Goal: Book appointment/travel/reservation

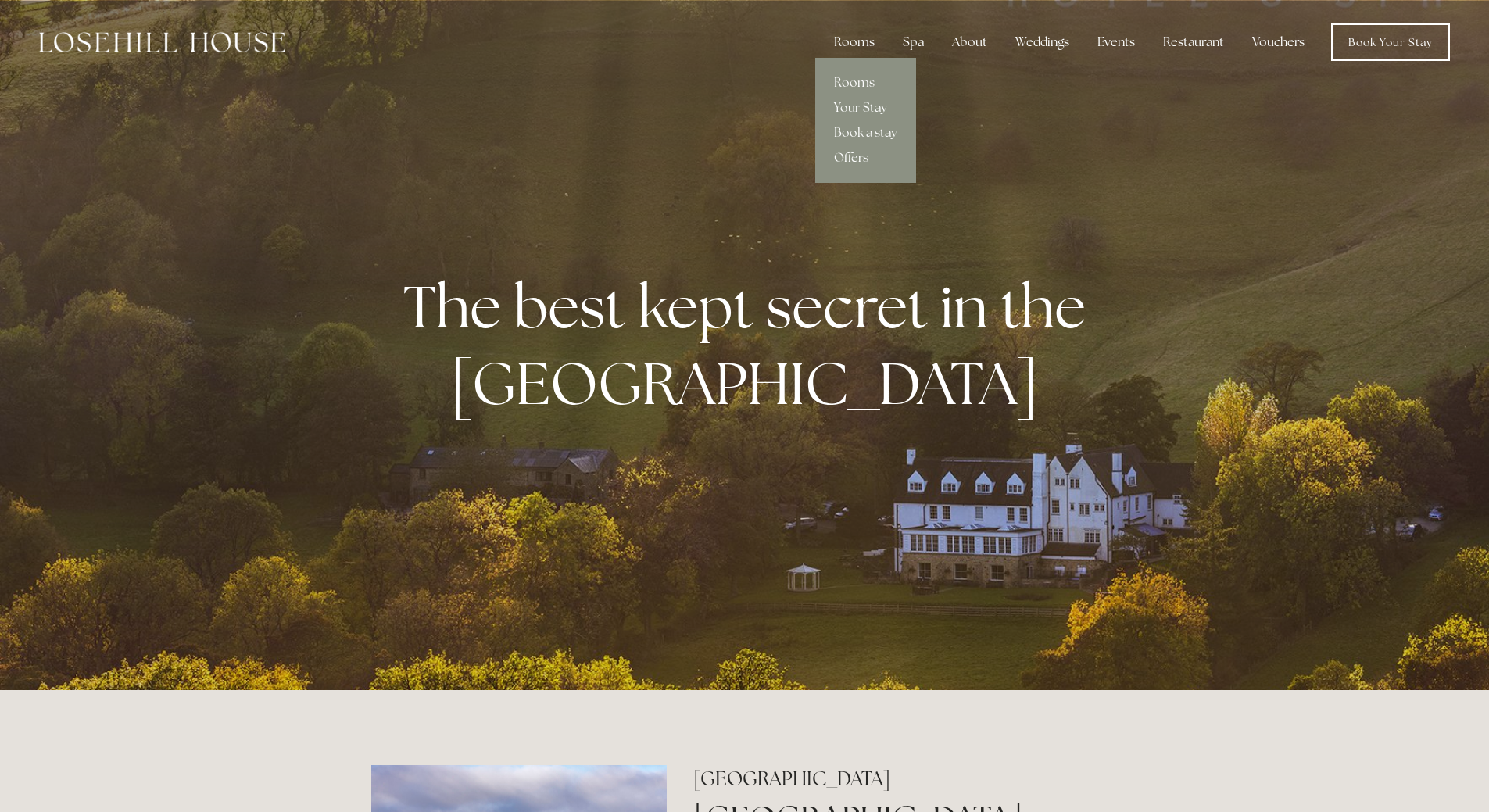
click at [858, 83] on link "Rooms" at bounding box center [865, 83] width 101 height 25
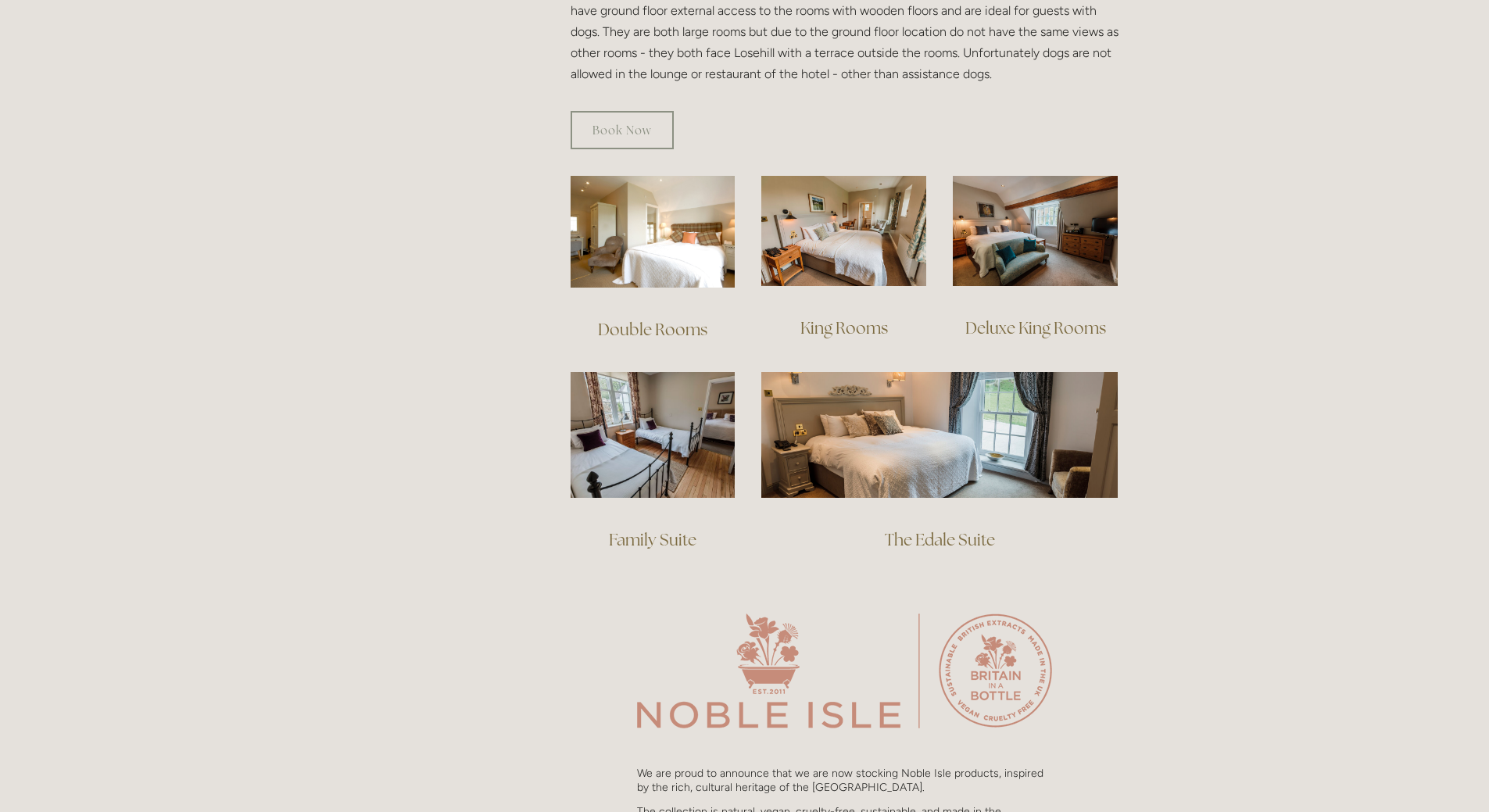
scroll to position [1016, 0]
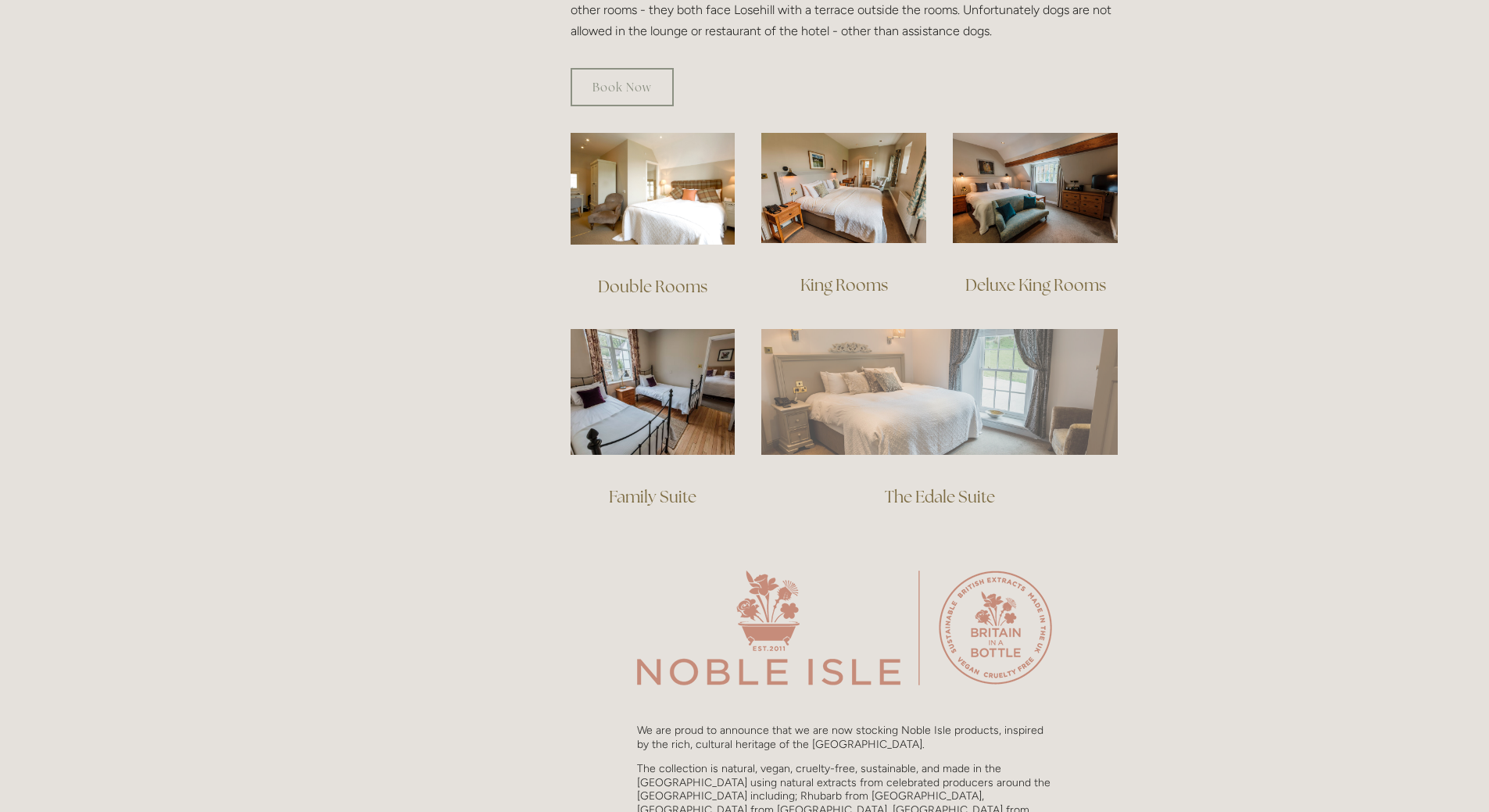
click at [913, 390] on img at bounding box center [939, 391] width 356 height 125
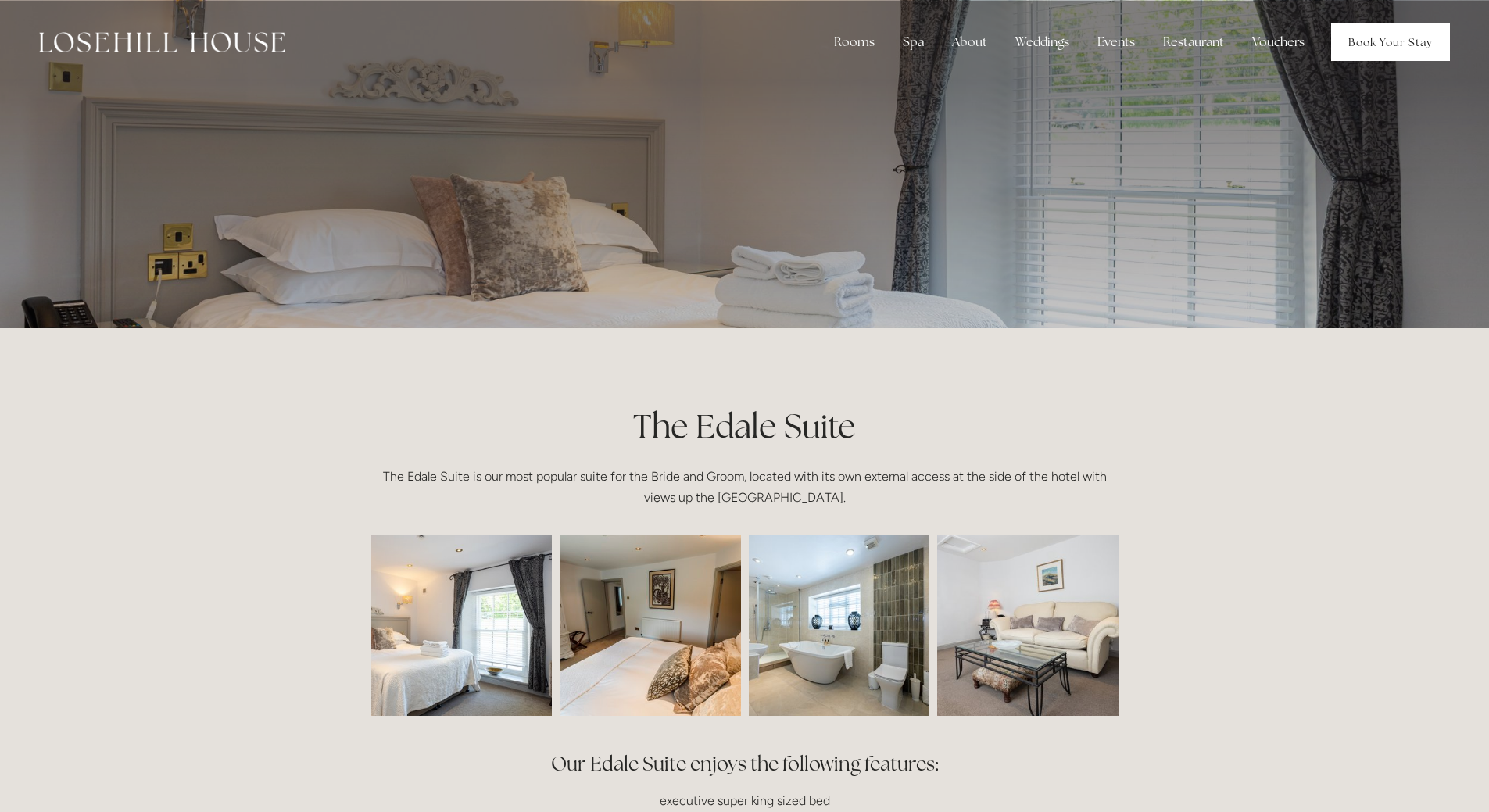
click at [1371, 32] on link "Book Your Stay" at bounding box center [1390, 42] width 119 height 37
